Goal: Task Accomplishment & Management: Use online tool/utility

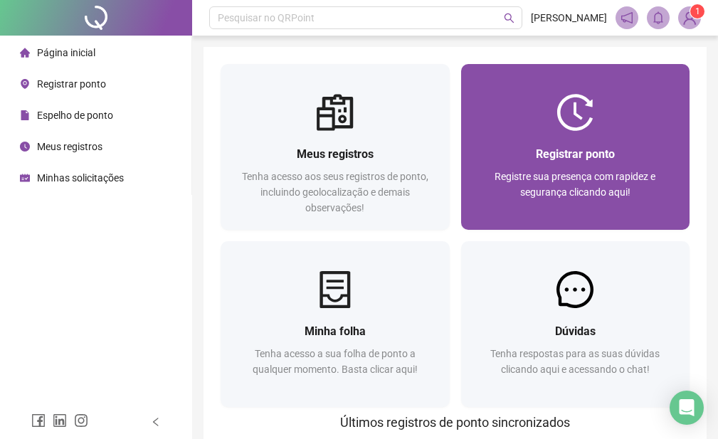
click at [485, 147] on div "Registrar ponto" at bounding box center [575, 154] width 195 height 18
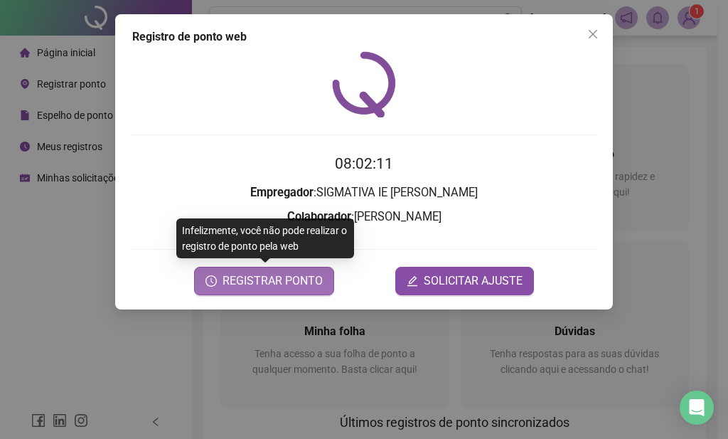
click at [267, 284] on span "REGISTRAR PONTO" at bounding box center [273, 280] width 100 height 17
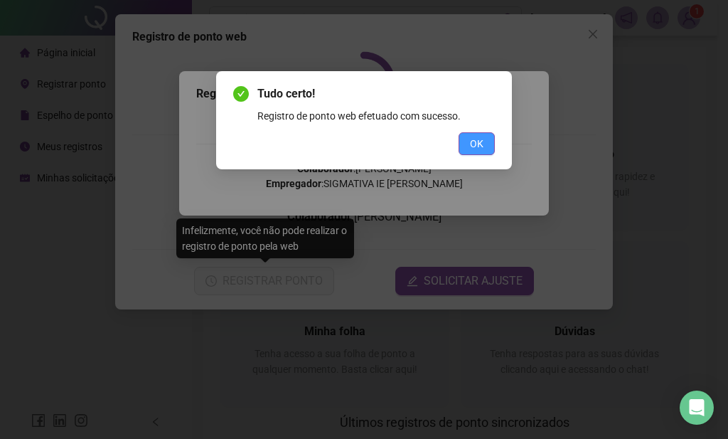
click at [478, 139] on span "OK" at bounding box center [477, 144] width 14 height 16
